Goal: Use online tool/utility: Use online tool/utility

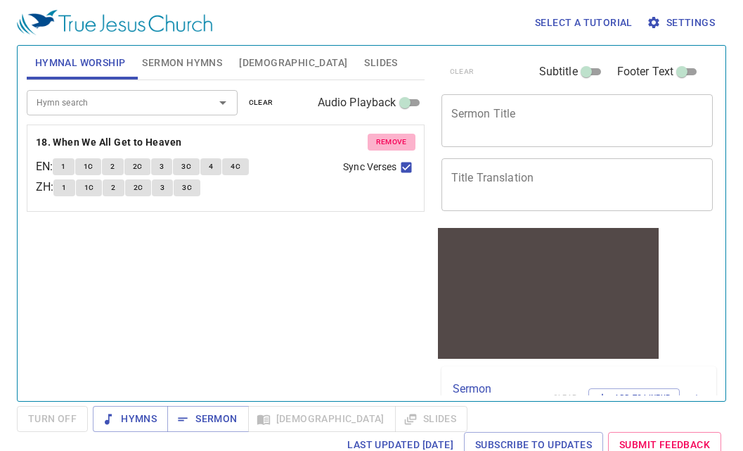
click at [385, 134] on button "remove" at bounding box center [392, 142] width 48 height 17
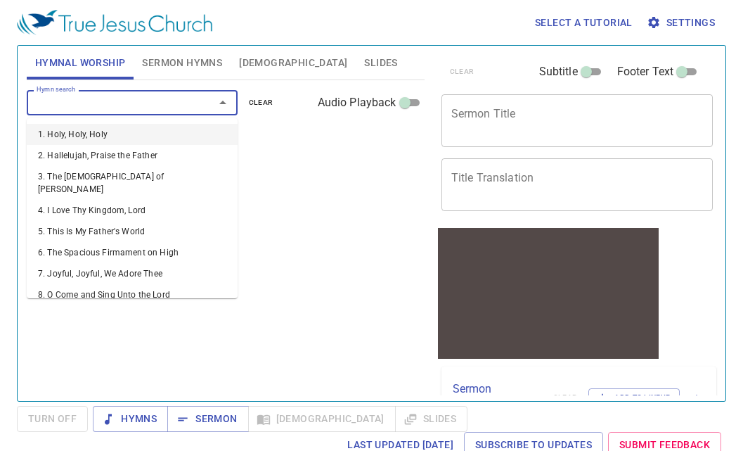
drag, startPoint x: 145, startPoint y: 101, endPoint x: 137, endPoint y: 93, distance: 11.4
click at [144, 101] on input "Hymn search" at bounding box center [111, 102] width 161 height 16
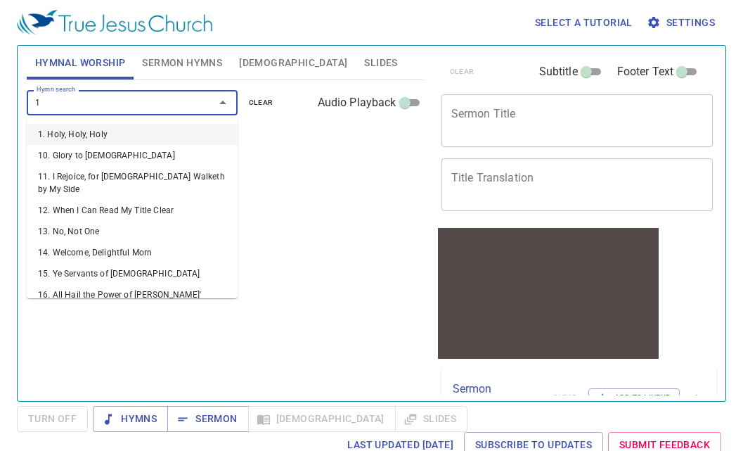
type input "18"
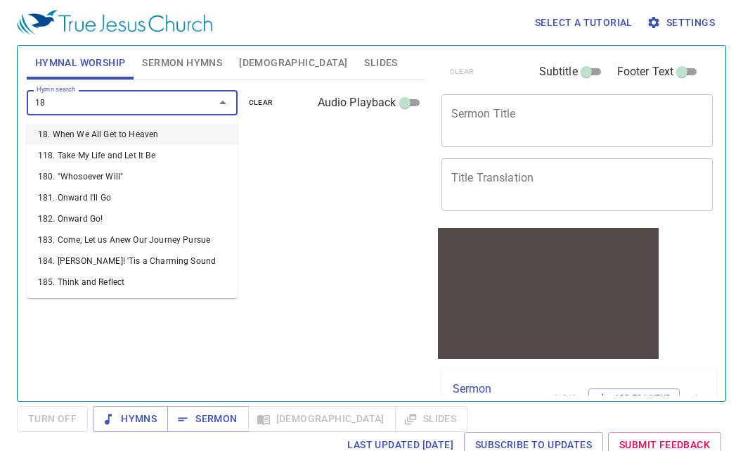
click at [129, 134] on li "18. When We All Get to Heaven" at bounding box center [132, 134] width 211 height 21
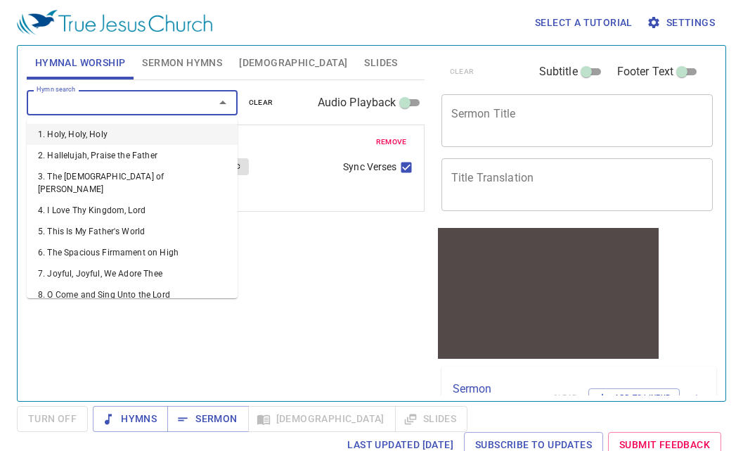
click at [158, 96] on input "Hymn search" at bounding box center [111, 102] width 161 height 16
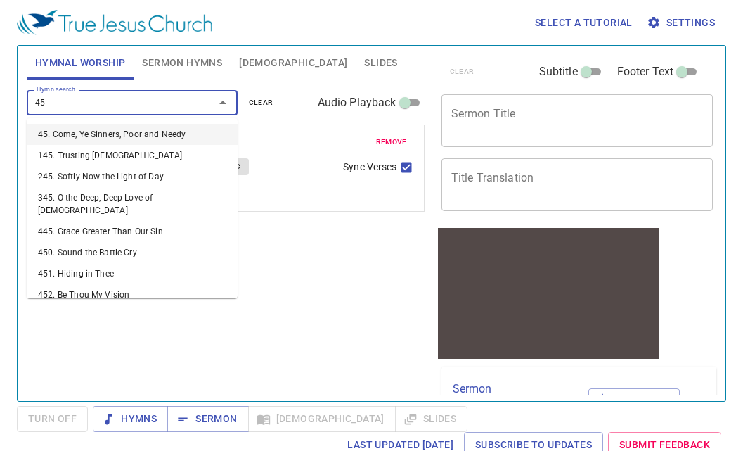
type input "450"
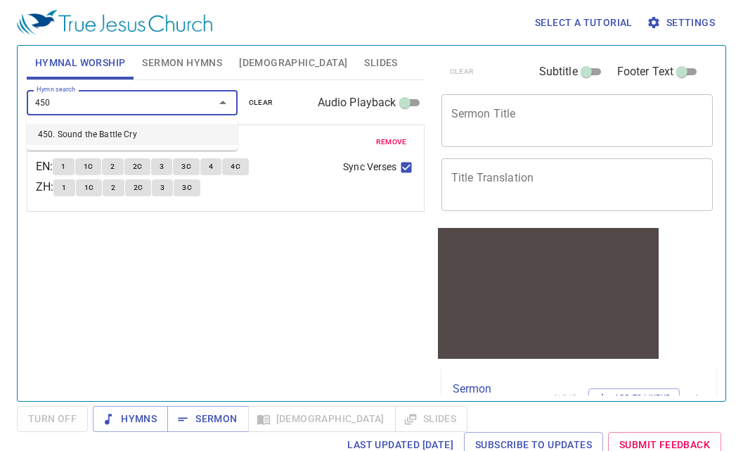
click at [171, 132] on li "450. Sound the Battle Cry" at bounding box center [132, 134] width 211 height 21
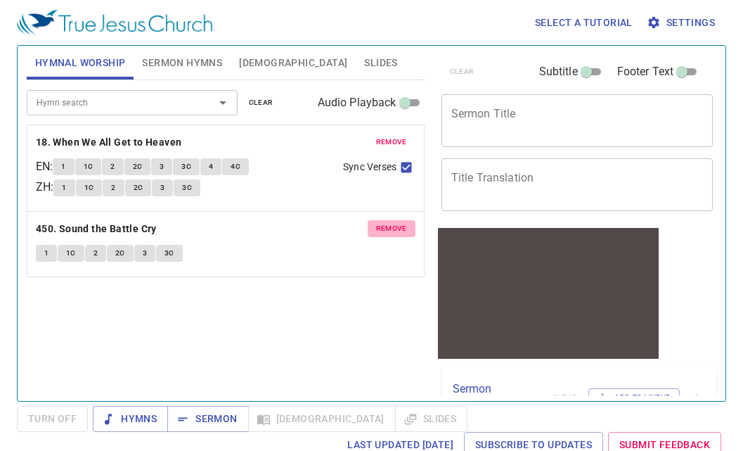
click at [400, 228] on span "remove" at bounding box center [391, 228] width 31 height 13
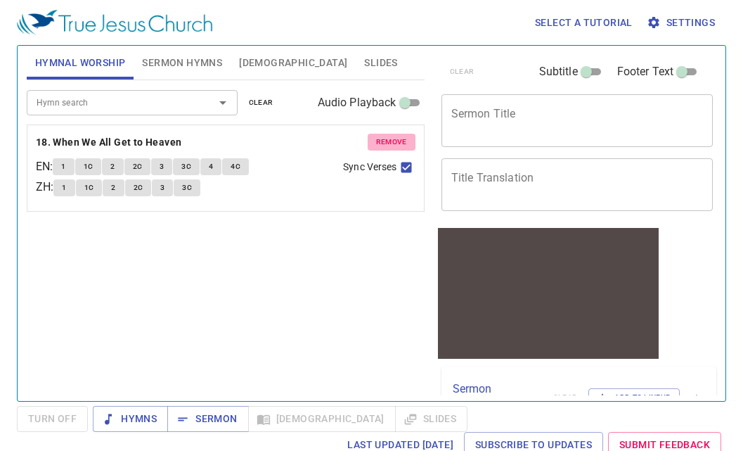
click at [390, 138] on span "remove" at bounding box center [391, 142] width 31 height 13
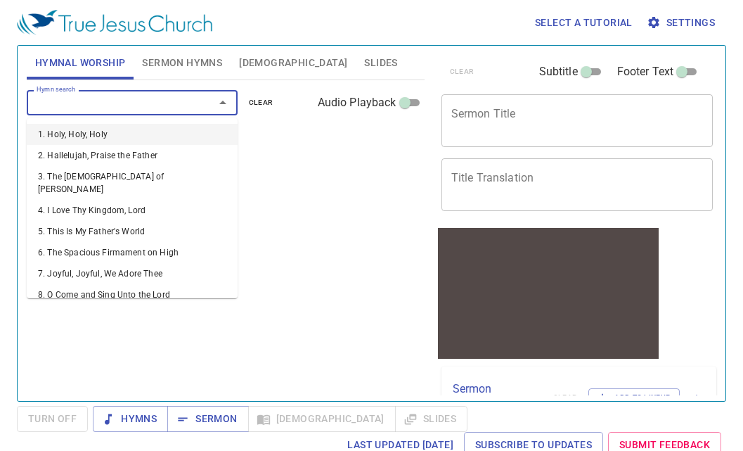
click at [181, 95] on input "Hymn search" at bounding box center [111, 102] width 161 height 16
